Goal: Transaction & Acquisition: Purchase product/service

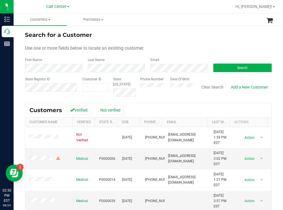
click at [238, 63] on div "Search" at bounding box center [240, 64] width 63 height 15
click at [232, 65] on button "Search" at bounding box center [242, 68] width 59 height 9
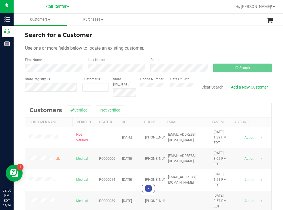
click at [199, 37] on div "Search for a Customer" at bounding box center [148, 35] width 247 height 9
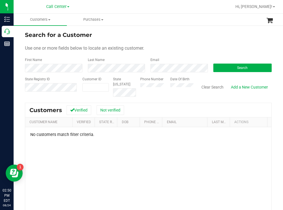
click at [176, 42] on form "Search for a Customer Use one or more fields below to locate an existing custom…" at bounding box center [148, 64] width 247 height 66
click at [228, 69] on button "Search" at bounding box center [242, 68] width 59 height 9
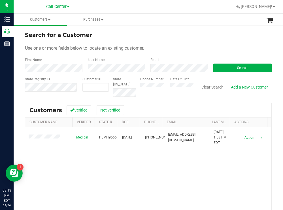
drag, startPoint x: 189, startPoint y: 29, endPoint x: 183, endPoint y: 33, distance: 7.2
click at [189, 29] on div "Search for a Customer Use one or more fields below to locate an existing custom…" at bounding box center [149, 152] width 270 height 255
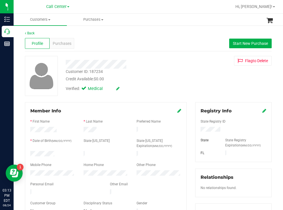
click at [31, 152] on div at bounding box center [52, 154] width 53 height 7
drag, startPoint x: 235, startPoint y: 126, endPoint x: 220, endPoint y: 129, distance: 15.2
click at [220, 129] on div "State Registry ID State State Registry Expiration (MM/DD/YYYY) [GEOGRAPHIC_DATA]" at bounding box center [234, 135] width 66 height 42
copy div
drag, startPoint x: 174, startPoint y: 80, endPoint x: 106, endPoint y: 46, distance: 76.3
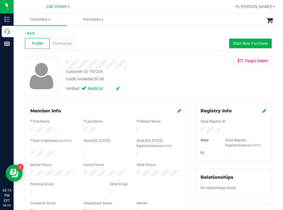
click at [165, 74] on div "Customer ID: 187234 Credit Available: $0.00" at bounding box center [126, 75] width 128 height 13
click at [65, 40] on div "Purchases" at bounding box center [62, 43] width 25 height 11
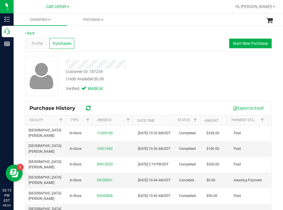
drag, startPoint x: 165, startPoint y: 73, endPoint x: 139, endPoint y: 57, distance: 30.1
click at [161, 72] on div "Customer ID: 187234 Credit Available: $0.00" at bounding box center [126, 75] width 128 height 13
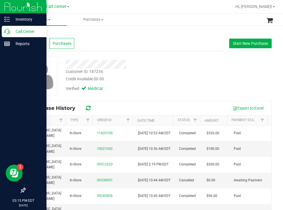
click at [18, 31] on p "Call Center" at bounding box center [27, 31] width 34 height 7
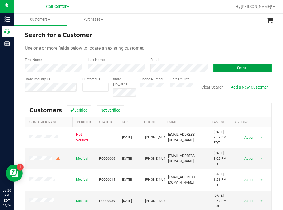
drag, startPoint x: 224, startPoint y: 67, endPoint x: 177, endPoint y: 42, distance: 53.5
click at [224, 67] on button "Search" at bounding box center [242, 68] width 59 height 9
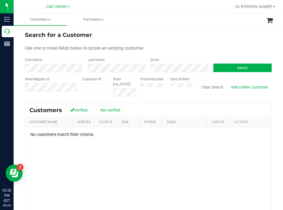
click at [164, 85] on div "Phone Number Date Of Birth" at bounding box center [165, 87] width 58 height 20
drag, startPoint x: 216, startPoint y: 65, endPoint x: 214, endPoint y: 62, distance: 3.0
click at [217, 65] on button "Search" at bounding box center [242, 68] width 59 height 9
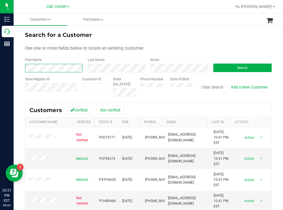
click at [23, 69] on div "Search for a Customer Use one or more fields below to locate an existing custom…" at bounding box center [149, 152] width 270 height 255
click at [84, 68] on div "Last Name" at bounding box center [115, 64] width 63 height 15
drag, startPoint x: 215, startPoint y: 65, endPoint x: 210, endPoint y: 61, distance: 6.2
click at [215, 65] on button "Search" at bounding box center [242, 68] width 59 height 9
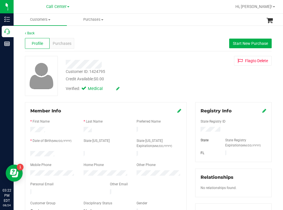
click at [32, 153] on div at bounding box center [52, 154] width 53 height 7
click at [58, 151] on div at bounding box center [52, 154] width 53 height 7
drag, startPoint x: 58, startPoint y: 151, endPoint x: 30, endPoint y: 153, distance: 28.2
click at [27, 155] on div at bounding box center [52, 154] width 53 height 7
drag, startPoint x: 219, startPoint y: 126, endPoint x: 219, endPoint y: 129, distance: 3.1
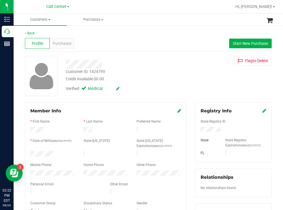
click at [219, 129] on div "State Registry ID State State Registry Expiration (MM/DD/YYYY) [GEOGRAPHIC_DATA]" at bounding box center [234, 135] width 66 height 42
copy div
drag, startPoint x: 168, startPoint y: 76, endPoint x: 117, endPoint y: 49, distance: 57.9
click at [168, 76] on div "Credit Available: $0.00" at bounding box center [125, 79] width 119 height 6
click at [68, 41] on span "Purchases" at bounding box center [62, 44] width 19 height 6
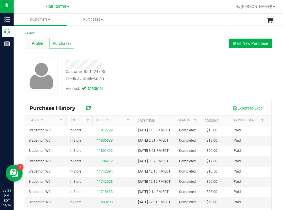
click at [40, 45] on span "Profile" at bounding box center [37, 44] width 11 height 6
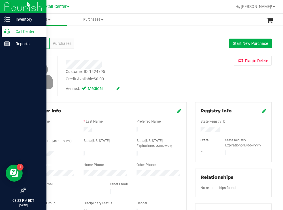
click at [18, 30] on p "Call Center" at bounding box center [27, 31] width 34 height 7
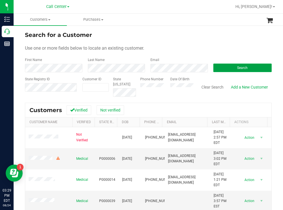
drag, startPoint x: 219, startPoint y: 67, endPoint x: 161, endPoint y: 41, distance: 63.8
click at [219, 67] on button "Search" at bounding box center [242, 68] width 59 height 9
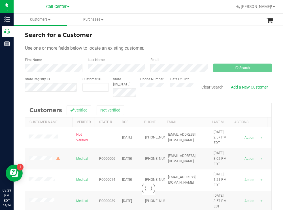
click at [187, 37] on div "Search for a Customer" at bounding box center [148, 35] width 247 height 9
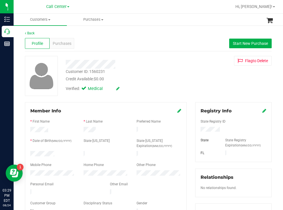
drag, startPoint x: 54, startPoint y: 152, endPoint x: 29, endPoint y: 153, distance: 25.0
click at [29, 153] on div at bounding box center [52, 154] width 53 height 7
drag, startPoint x: 217, startPoint y: 130, endPoint x: 197, endPoint y: 130, distance: 19.9
click at [197, 130] on div at bounding box center [233, 130] width 74 height 6
click at [199, 84] on div "Customer ID: 1560231 Credit Available: $0.00 Verified: Medical Flag to [GEOGRAP…" at bounding box center [148, 76] width 255 height 40
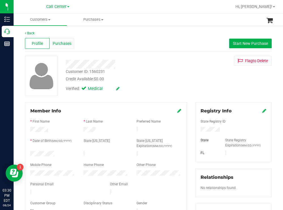
click at [64, 41] on span "Purchases" at bounding box center [62, 44] width 19 height 6
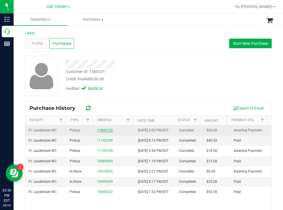
click at [104, 132] on link "11840120" at bounding box center [105, 130] width 16 height 4
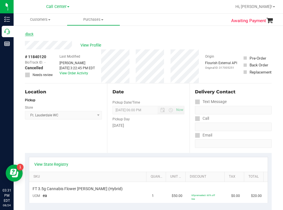
click at [30, 34] on link "Back" at bounding box center [29, 34] width 9 height 4
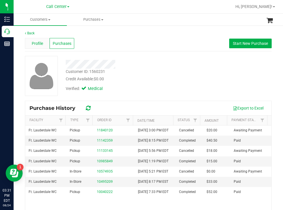
click at [41, 44] on span "Profile" at bounding box center [37, 44] width 11 height 6
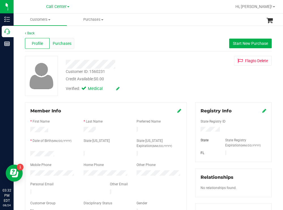
click at [64, 42] on span "Purchases" at bounding box center [62, 44] width 19 height 6
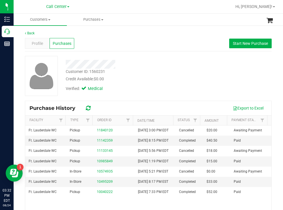
click at [170, 71] on div "Customer ID: 1560231 Credit Available: $0.00" at bounding box center [126, 75] width 128 height 13
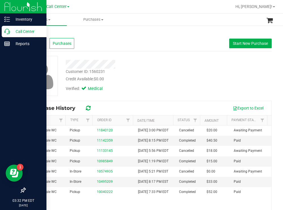
click at [25, 29] on p "Call Center" at bounding box center [27, 31] width 34 height 7
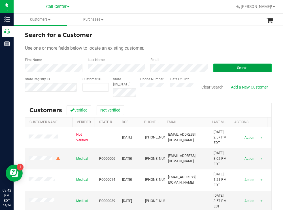
drag, startPoint x: 230, startPoint y: 70, endPoint x: 223, endPoint y: 67, distance: 6.6
click at [230, 69] on button "Search" at bounding box center [242, 68] width 59 height 9
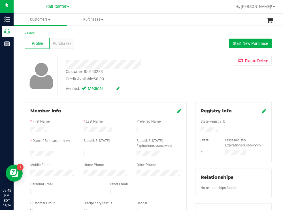
drag, startPoint x: 216, startPoint y: 130, endPoint x: 196, endPoint y: 129, distance: 19.6
click at [196, 129] on div at bounding box center [233, 130] width 74 height 6
drag, startPoint x: 189, startPoint y: 96, endPoint x: 176, endPoint y: 99, distance: 13.0
click at [189, 96] on div "Customer ID: 643283 Credit Available: $0.00 Verified: Medical Flag to [GEOGRAPH…" at bounding box center [148, 76] width 255 height 40
drag, startPoint x: 59, startPoint y: 153, endPoint x: 27, endPoint y: 150, distance: 32.4
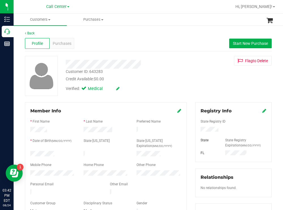
click at [27, 151] on div at bounding box center [52, 154] width 53 height 7
click at [238, 42] on span "Start New Purchase" at bounding box center [250, 43] width 35 height 5
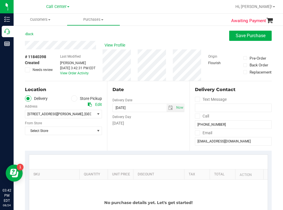
click at [73, 98] on icon at bounding box center [74, 98] width 3 height 0
click at [0, 0] on input "Store Pickup" at bounding box center [0, 0] width 0 height 0
click at [65, 116] on span "Select Store" at bounding box center [59, 114] width 69 height 8
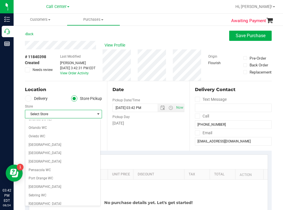
scroll to position [283, 0]
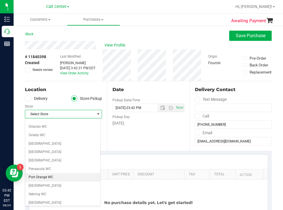
click at [48, 177] on li "Port Orange WC" at bounding box center [62, 177] width 75 height 9
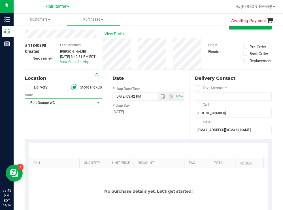
scroll to position [57, 0]
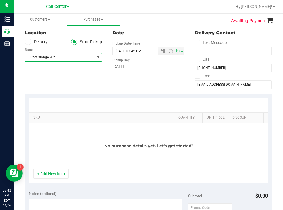
drag, startPoint x: 74, startPoint y: 116, endPoint x: 173, endPoint y: 113, distance: 99.6
click at [173, 113] on div "SKU Quantity Unit Price Discount Tax Total Action" at bounding box center [146, 118] width 235 height 10
click at [59, 177] on button "+ Add New Item" at bounding box center [50, 174] width 35 height 10
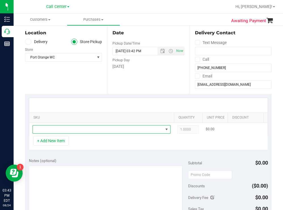
click at [83, 132] on span "NO DATA FOUND" at bounding box center [98, 129] width 130 height 8
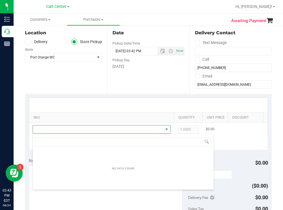
scroll to position [9, 138]
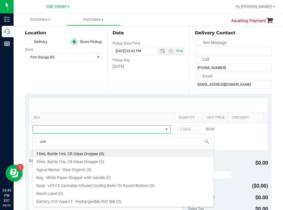
type input "aries"
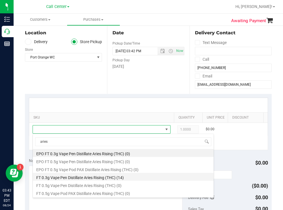
click at [104, 177] on li "FT 0.3g Vape Pen Distillate Aries Rising (THC) (14)" at bounding box center [123, 177] width 181 height 8
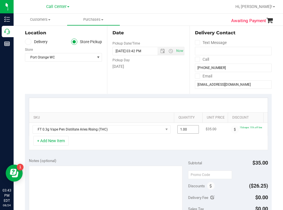
click at [194, 127] on span "1.00 1" at bounding box center [188, 129] width 22 height 9
type input "10"
type input "10.00"
click at [138, 79] on div "Date Pickup Date/Time [DATE] Now [DATE] 03:42 PM Now Pickup Day [DATE]" at bounding box center [148, 58] width 82 height 69
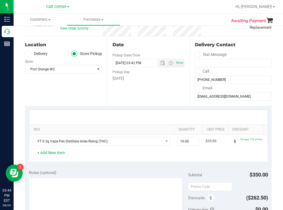
scroll to position [85, 0]
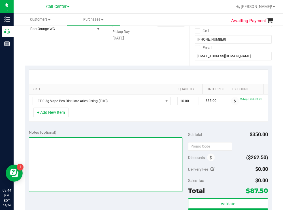
click at [72, 153] on textarea at bounding box center [106, 164] width 154 height 54
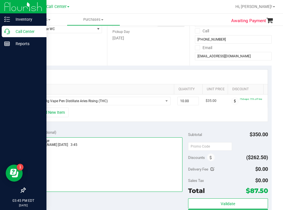
type textarea "port orange [PERSON_NAME] [DATE] 3:45"
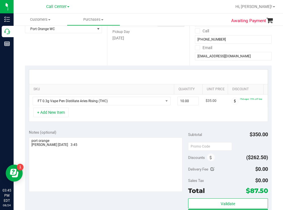
scroll to position [142, 0]
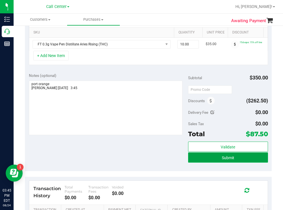
click at [203, 162] on button "Submit" at bounding box center [228, 157] width 80 height 10
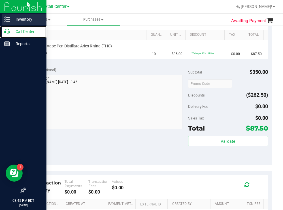
drag, startPoint x: 30, startPoint y: 29, endPoint x: 40, endPoint y: 25, distance: 11.3
click at [30, 29] on p "Call Center" at bounding box center [27, 31] width 34 height 7
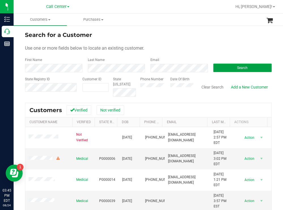
click at [223, 67] on button "Search" at bounding box center [242, 68] width 59 height 9
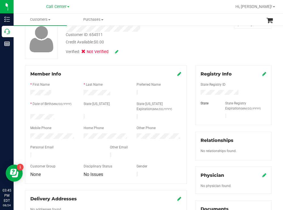
scroll to position [28, 0]
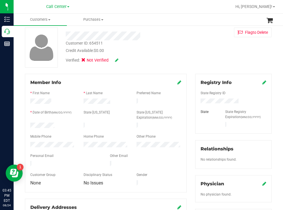
click at [177, 82] on icon at bounding box center [179, 82] width 4 height 5
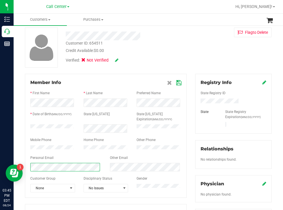
click at [27, 171] on div at bounding box center [66, 167] width 80 height 9
click at [176, 82] on icon at bounding box center [178, 83] width 5 height 5
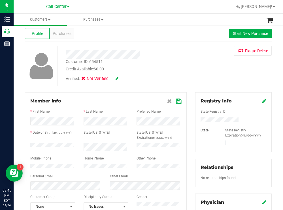
scroll to position [0, 0]
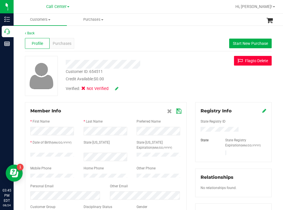
click at [244, 60] on button "Flag to [GEOGRAPHIC_DATA]" at bounding box center [253, 61] width 38 height 10
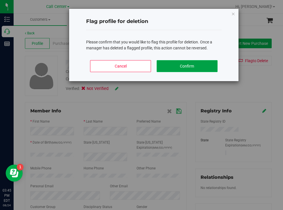
click at [189, 68] on button "Confirm" at bounding box center [187, 66] width 61 height 12
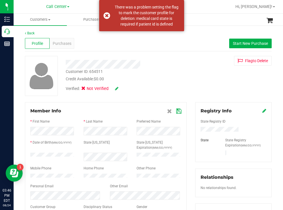
click at [263, 110] on icon at bounding box center [265, 110] width 4 height 5
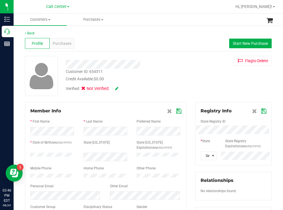
click at [261, 109] on icon at bounding box center [263, 111] width 5 height 5
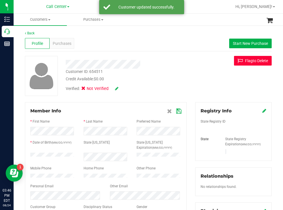
click at [238, 62] on icon at bounding box center [241, 60] width 7 height 5
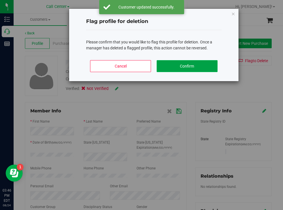
click at [175, 62] on button "Confirm" at bounding box center [187, 66] width 61 height 12
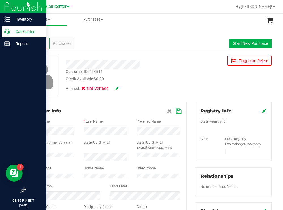
click at [22, 34] on p "Call Center" at bounding box center [27, 31] width 34 height 7
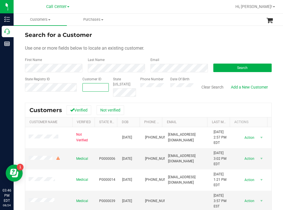
paste input "3868528669"
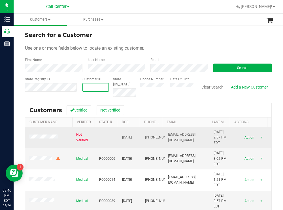
type input "3868528669"
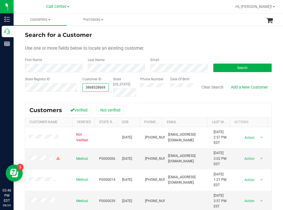
click at [110, 84] on div "Customer ID 3868528669 State [US_STATE]" at bounding box center [107, 87] width 58 height 20
click at [223, 68] on button "Search" at bounding box center [242, 68] width 59 height 9
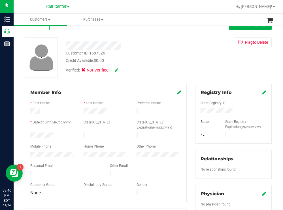
scroll to position [28, 0]
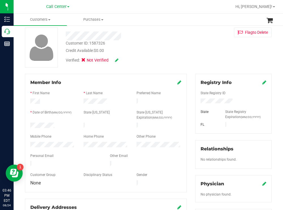
click at [177, 82] on icon at bounding box center [179, 82] width 4 height 5
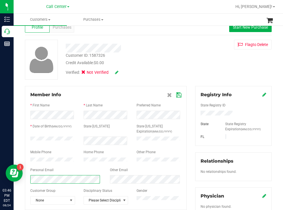
scroll to position [0, 0]
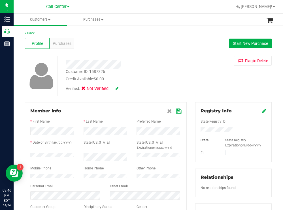
click at [176, 112] on icon at bounding box center [178, 111] width 5 height 5
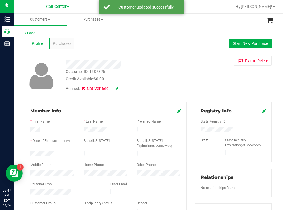
click at [263, 111] on icon at bounding box center [265, 110] width 4 height 5
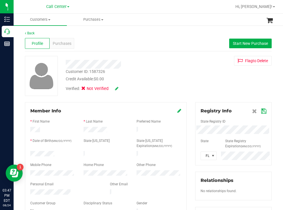
click at [261, 110] on icon at bounding box center [263, 111] width 5 height 5
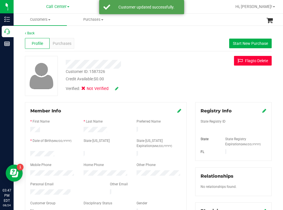
click at [242, 62] on button "Flag to [GEOGRAPHIC_DATA]" at bounding box center [253, 61] width 38 height 10
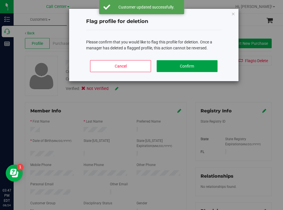
click at [176, 63] on button "Confirm" at bounding box center [187, 66] width 61 height 12
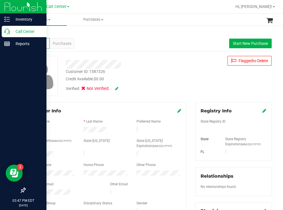
click at [19, 31] on p "Call Center" at bounding box center [27, 31] width 34 height 7
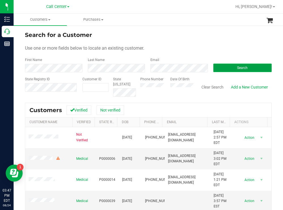
click at [218, 69] on button "Search" at bounding box center [242, 68] width 59 height 9
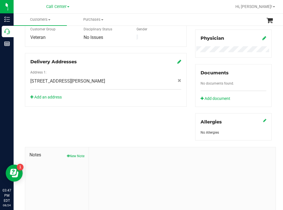
scroll to position [205, 0]
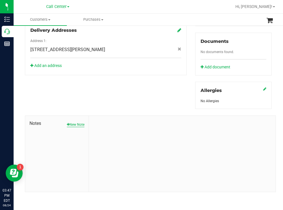
click at [74, 126] on button "New Note" at bounding box center [76, 124] width 18 height 5
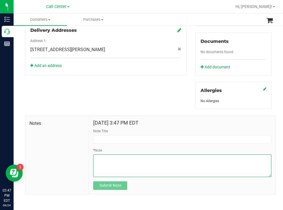
click at [113, 161] on textarea "* Note" at bounding box center [182, 165] width 178 height 23
click at [170, 159] on textarea "* Note" at bounding box center [182, 165] width 178 height 23
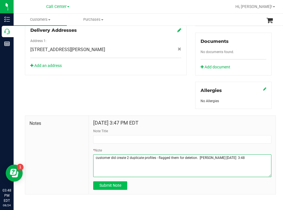
type textarea "customer did create 2 duplicate profiles - flagged them for deletion. [PERSON_N…"
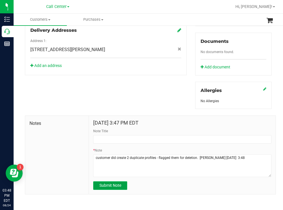
click at [109, 188] on button "Submit Note" at bounding box center [110, 185] width 34 height 9
type input "[DATE] 15:48 PM EDT"
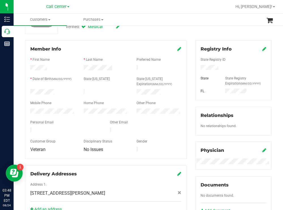
scroll to position [0, 0]
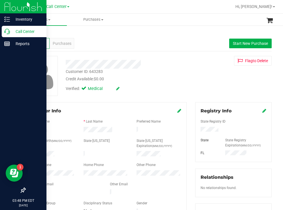
click at [16, 31] on p "Call Center" at bounding box center [27, 31] width 34 height 7
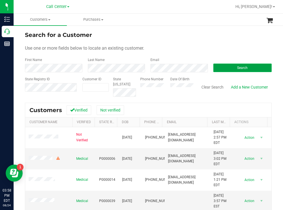
click at [225, 71] on button "Search" at bounding box center [242, 68] width 59 height 9
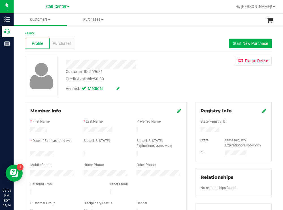
drag, startPoint x: 60, startPoint y: 153, endPoint x: 30, endPoint y: 153, distance: 30.1
click at [30, 153] on div at bounding box center [52, 154] width 53 height 7
drag, startPoint x: 221, startPoint y: 129, endPoint x: 198, endPoint y: 129, distance: 23.8
click at [198, 129] on div at bounding box center [233, 130] width 74 height 6
click at [137, 86] on div "Customer ID: 569681 Credit Available: $0.00 Verified: Medical Flag to [GEOGRAPH…" at bounding box center [148, 76] width 255 height 40
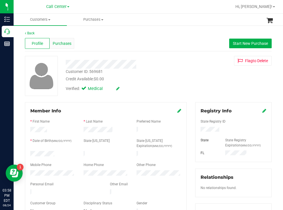
click at [72, 43] on div "Purchases" at bounding box center [62, 43] width 25 height 11
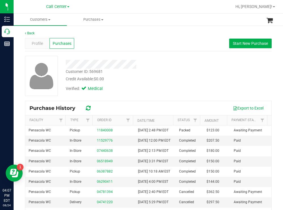
drag, startPoint x: 159, startPoint y: 67, endPoint x: 149, endPoint y: 58, distance: 13.5
click at [159, 67] on div at bounding box center [126, 64] width 128 height 9
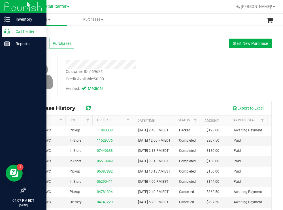
click at [31, 32] on p "Call Center" at bounding box center [27, 31] width 34 height 7
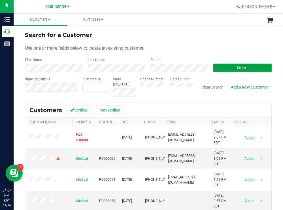
click at [219, 68] on button "Search" at bounding box center [242, 68] width 59 height 9
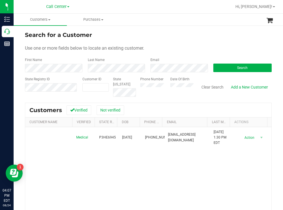
click at [151, 36] on div "Search for a Customer" at bounding box center [148, 35] width 247 height 9
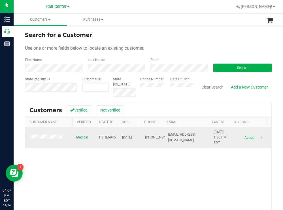
click at [51, 134] on span at bounding box center [46, 137] width 35 height 6
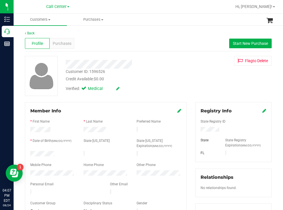
drag, startPoint x: 58, startPoint y: 151, endPoint x: 29, endPoint y: 153, distance: 29.2
click at [29, 153] on div at bounding box center [52, 154] width 53 height 7
drag, startPoint x: 224, startPoint y: 128, endPoint x: 198, endPoint y: 129, distance: 26.1
click at [198, 129] on div at bounding box center [233, 130] width 74 height 6
drag, startPoint x: 162, startPoint y: 83, endPoint x: 140, endPoint y: 62, distance: 30.7
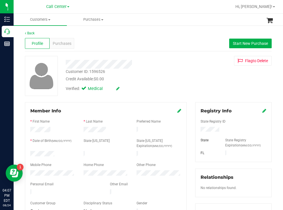
click at [155, 77] on div "Customer ID: 1596526 Credit Available: $0.00 Verified: Medical" at bounding box center [126, 75] width 128 height 39
click at [63, 42] on span "Purchases" at bounding box center [62, 44] width 19 height 6
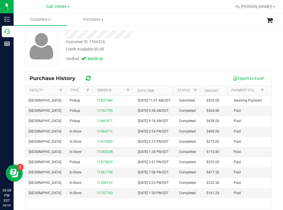
scroll to position [50, 0]
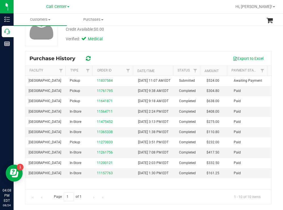
click at [158, 43] on div "Verified: Medical" at bounding box center [126, 38] width 128 height 12
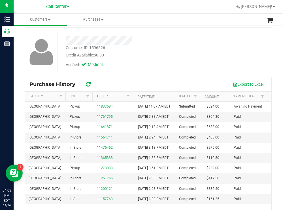
scroll to position [0, 0]
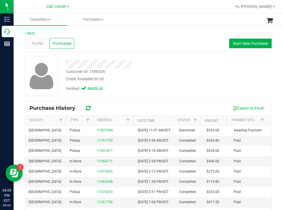
click at [147, 73] on div "Customer ID: 1596526 Credit Available: $0.00" at bounding box center [126, 75] width 128 height 13
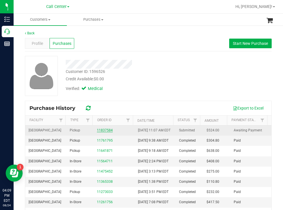
click at [106, 132] on link "11837584" at bounding box center [105, 130] width 16 height 4
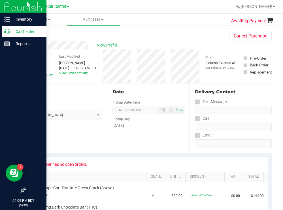
click at [26, 32] on p "Call Center" at bounding box center [27, 31] width 34 height 7
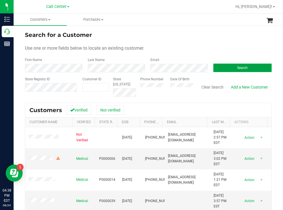
click at [222, 66] on button "Search" at bounding box center [242, 68] width 59 height 9
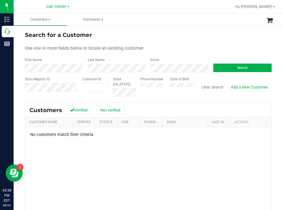
click at [158, 27] on div "Search for a Customer Use one or more fields below to locate an existing custom…" at bounding box center [149, 152] width 270 height 255
click at [185, 38] on div "Search for a Customer" at bounding box center [148, 35] width 247 height 9
click at [178, 85] on div "Phone Number Date Of Birth" at bounding box center [165, 87] width 58 height 20
click at [238, 68] on span "Search" at bounding box center [242, 68] width 10 height 4
click at [162, 88] on div "Phone Number Date Of Birth" at bounding box center [165, 87] width 58 height 20
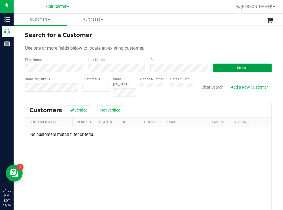
click at [217, 69] on button "Search" at bounding box center [242, 68] width 59 height 9
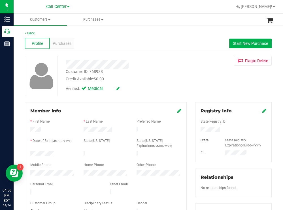
drag, startPoint x: 60, startPoint y: 153, endPoint x: 29, endPoint y: 154, distance: 31.2
click at [29, 154] on div at bounding box center [52, 154] width 53 height 7
click at [198, 130] on div at bounding box center [233, 130] width 74 height 6
click at [141, 46] on div "Profile Purchases Start New Purchase" at bounding box center [148, 44] width 247 height 16
click at [69, 44] on span "Purchases" at bounding box center [62, 44] width 19 height 6
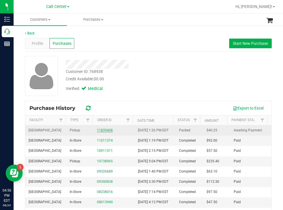
click at [107, 132] on link "11839408" at bounding box center [105, 130] width 16 height 4
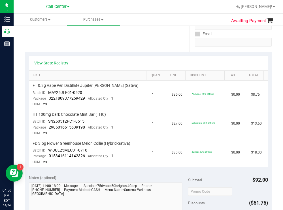
scroll to position [28, 0]
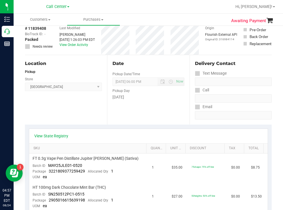
click at [174, 10] on div at bounding box center [166, 6] width 130 height 11
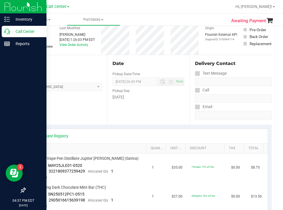
drag, startPoint x: 32, startPoint y: 31, endPoint x: 27, endPoint y: 33, distance: 5.7
click at [32, 31] on p "Call Center" at bounding box center [27, 31] width 34 height 7
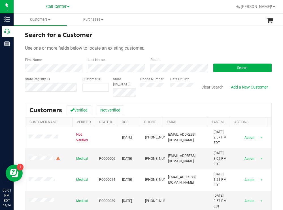
click at [147, 32] on div "Search for a Customer" at bounding box center [148, 35] width 247 height 9
click at [265, 6] on span "Hi, [PERSON_NAME]!" at bounding box center [254, 6] width 37 height 5
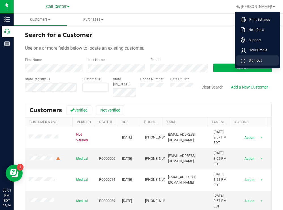
click at [255, 59] on span "Sign Out" at bounding box center [253, 61] width 16 height 6
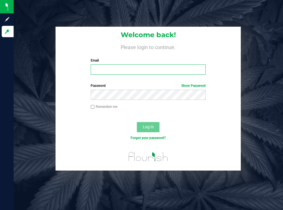
type input "[EMAIL_ADDRESS][DOMAIN_NAME]"
